Goal: Find specific page/section: Find specific page/section

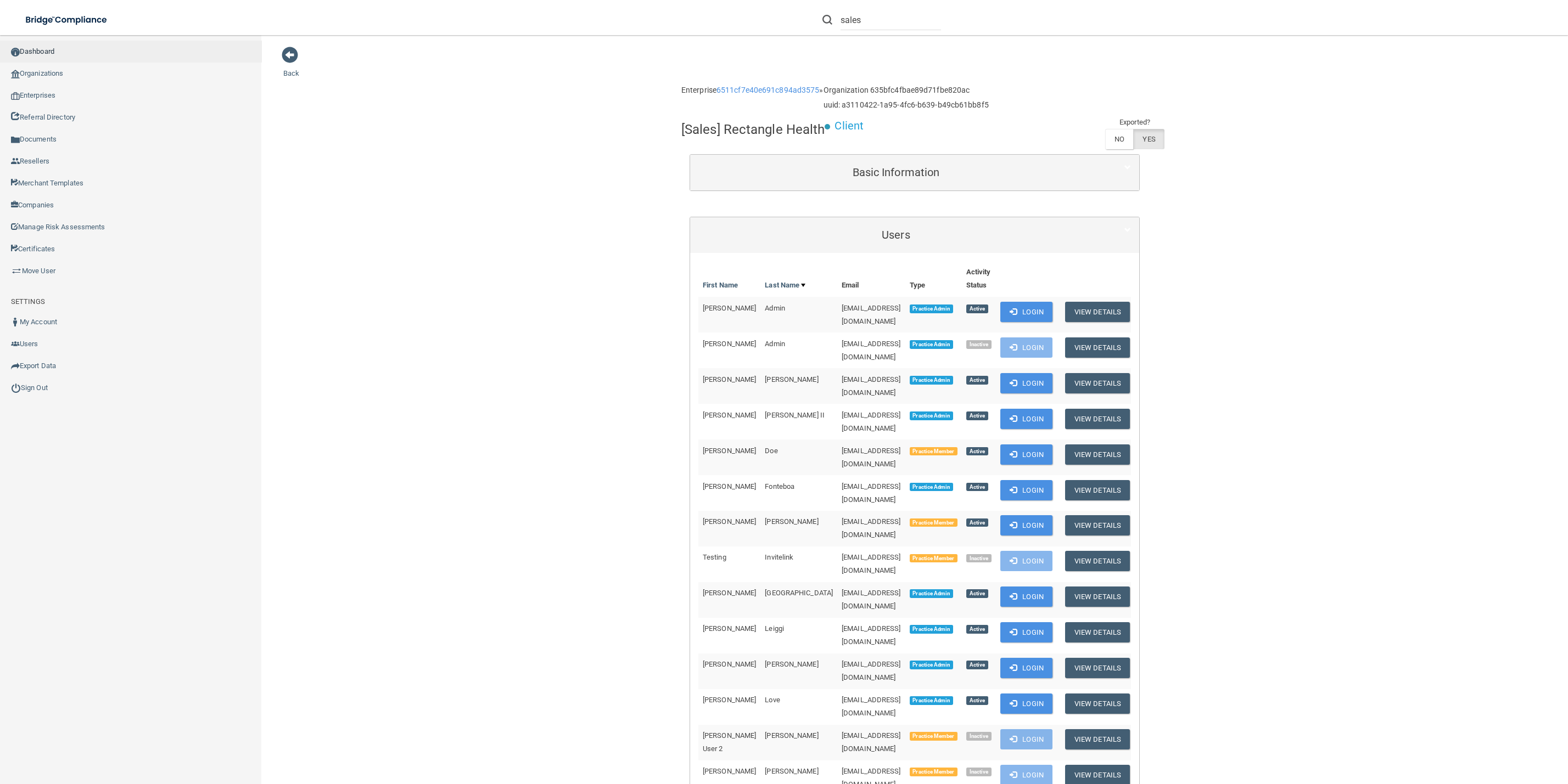
scroll to position [81, 0]
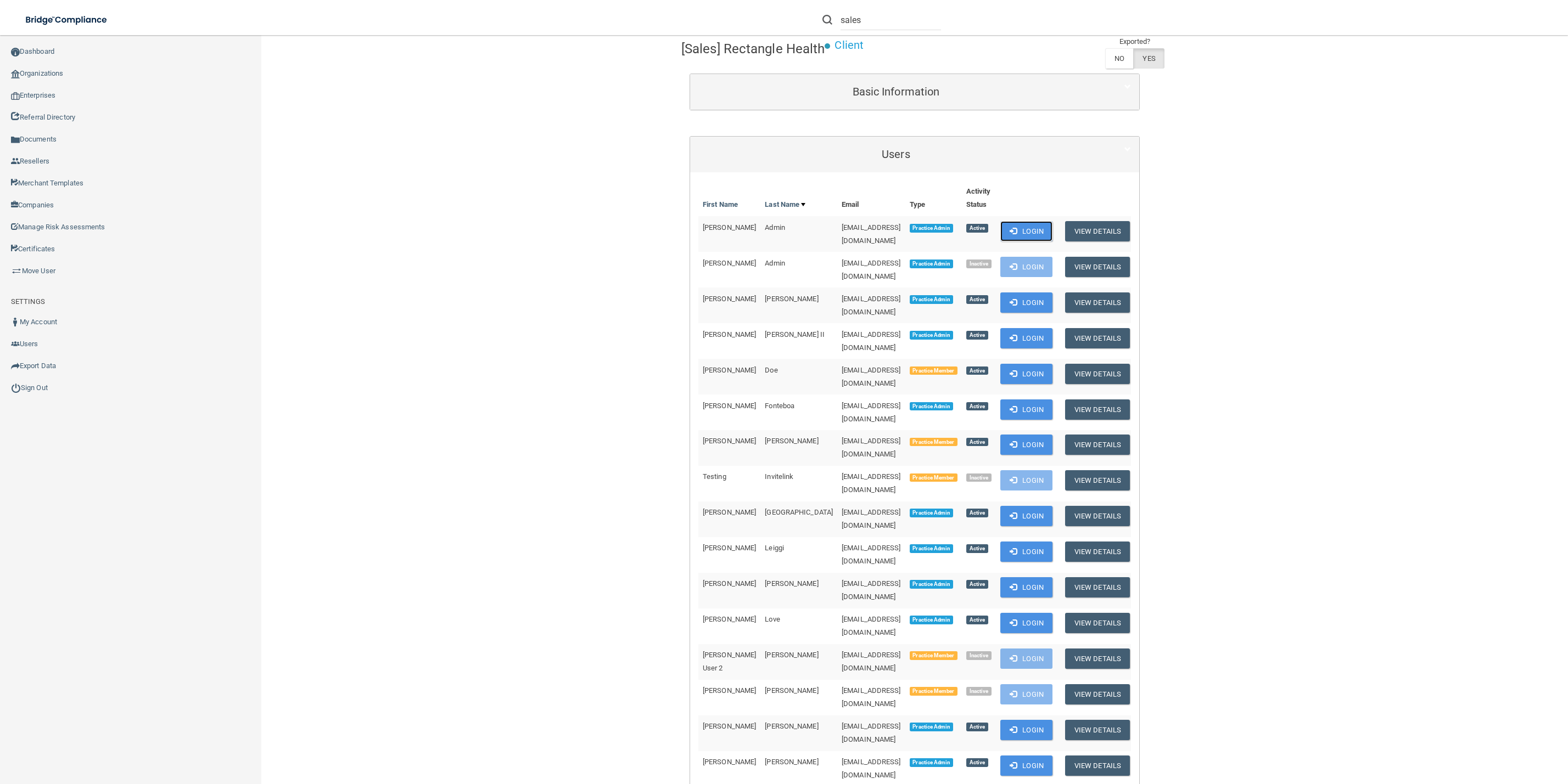
click at [1052, 229] on button "Login" at bounding box center [1026, 231] width 52 height 20
click at [1052, 228] on button "Login" at bounding box center [1026, 231] width 52 height 20
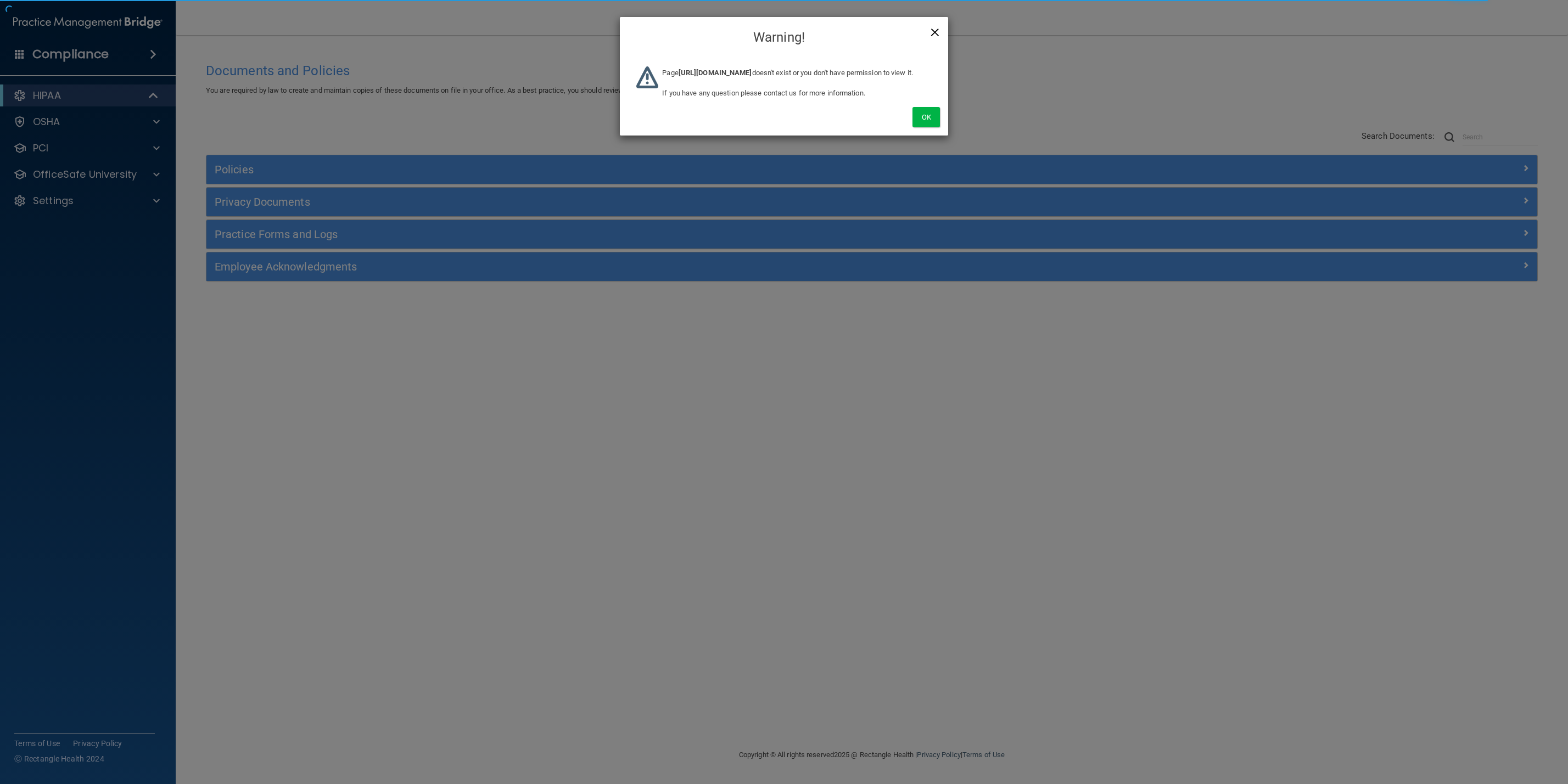
click at [937, 30] on span "×" at bounding box center [935, 31] width 10 height 22
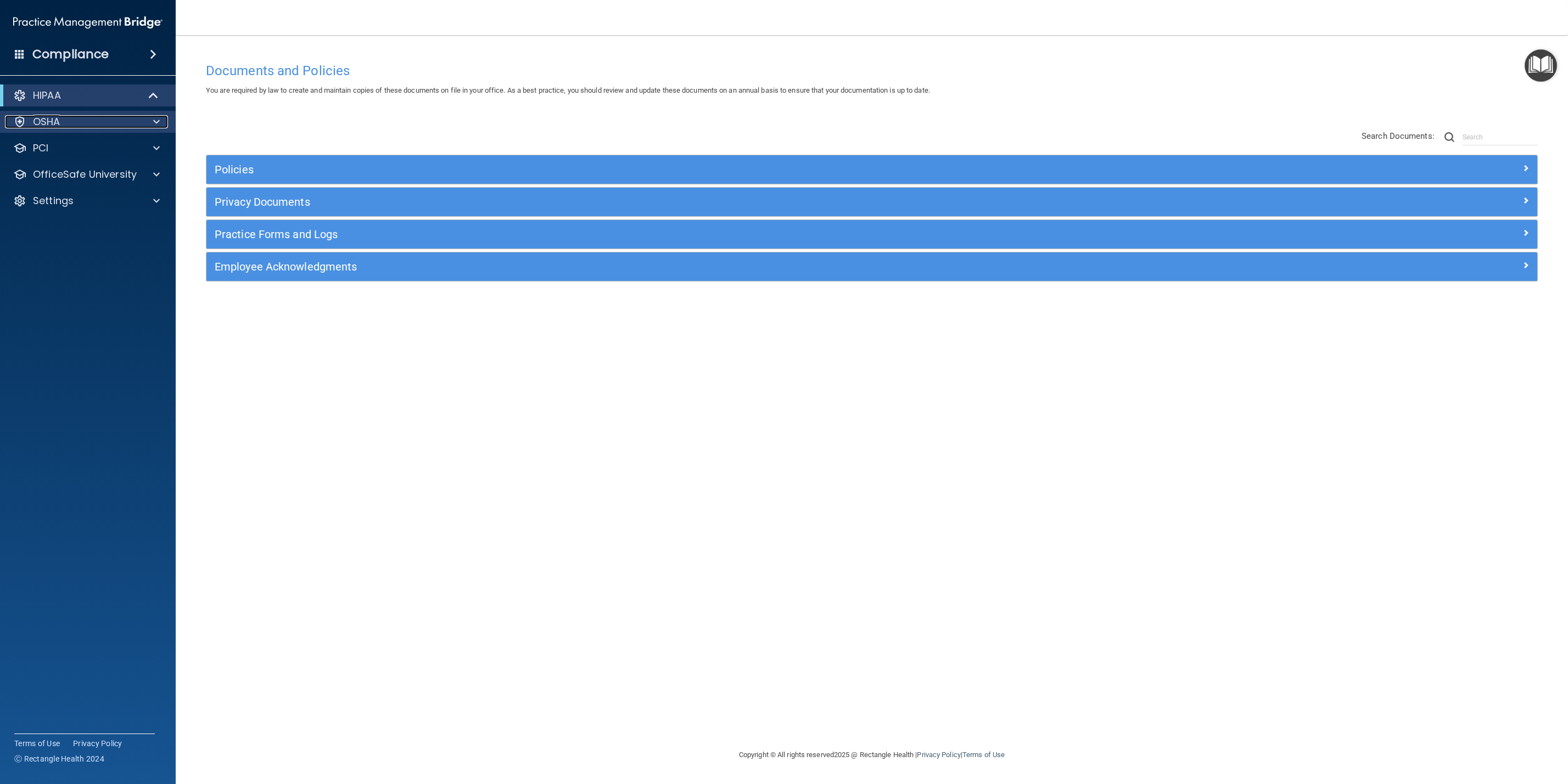
click at [159, 124] on span at bounding box center [156, 121] width 7 height 13
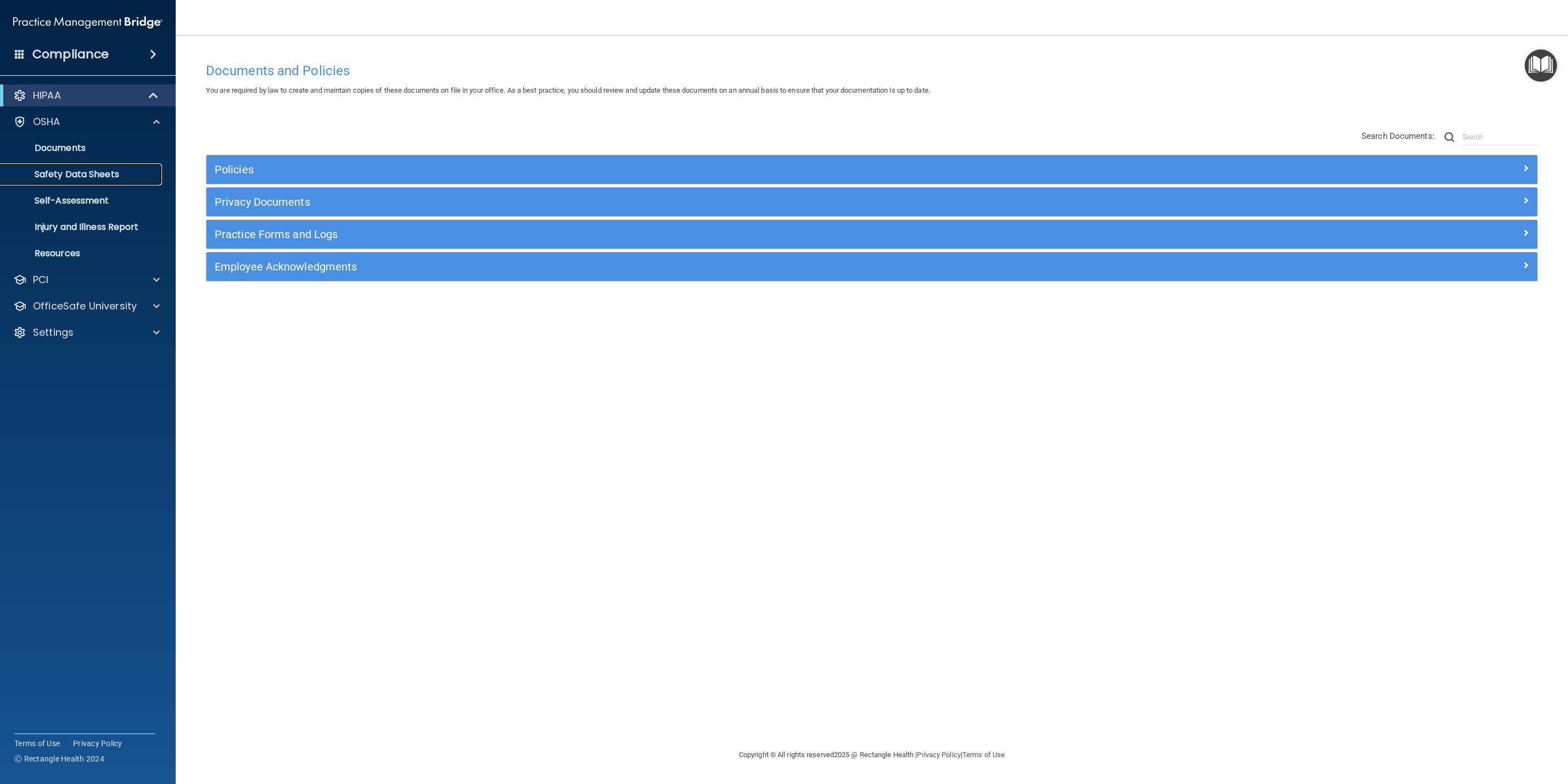
click at [135, 171] on p "Safety Data Sheets" at bounding box center [82, 174] width 150 height 11
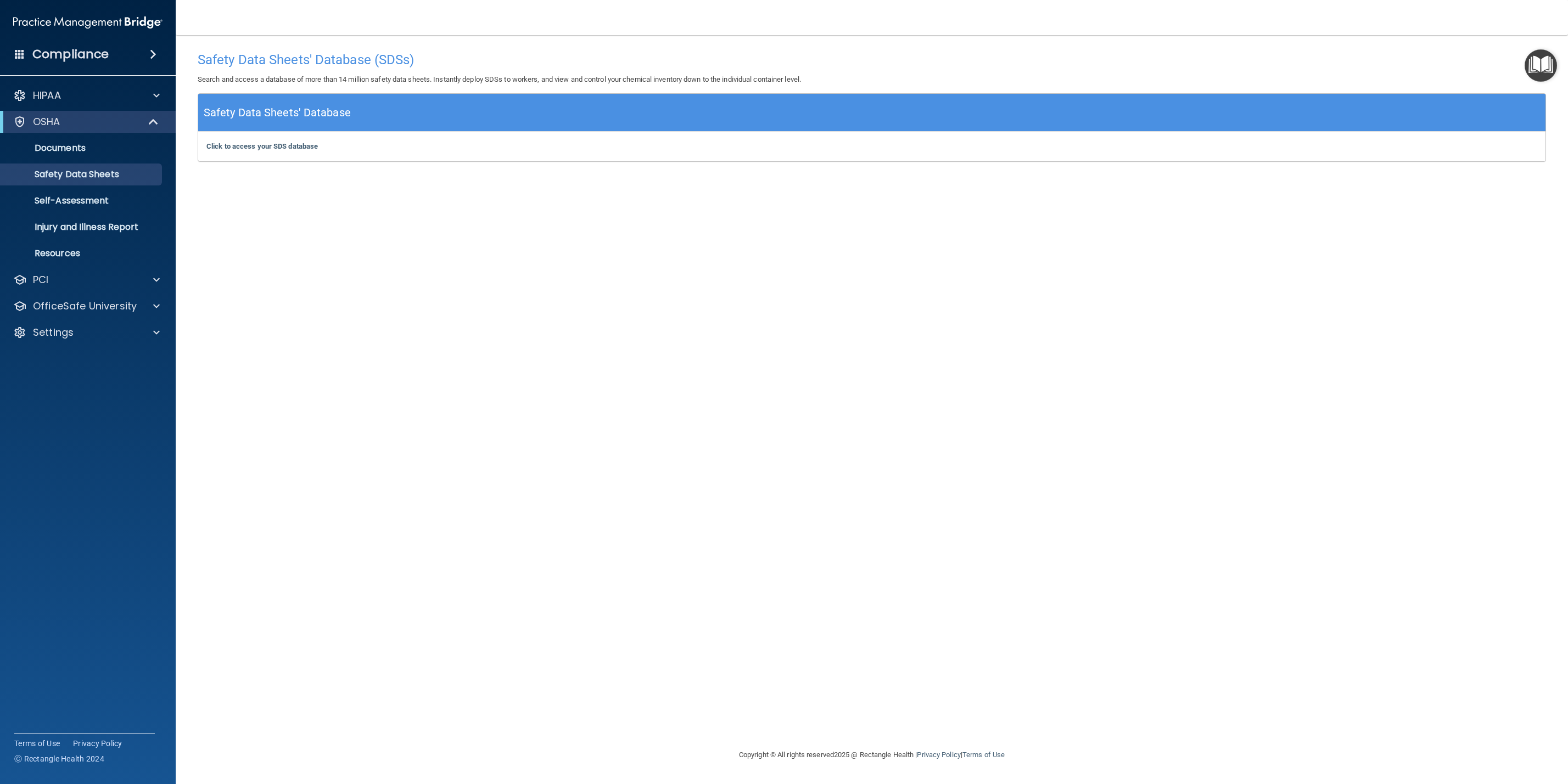
click at [289, 114] on h5 "Safety Data Sheets' Database" at bounding box center [278, 112] width 147 height 19
click at [297, 147] on b "Click to access your SDS database" at bounding box center [262, 146] width 112 height 8
